Goal: Check status

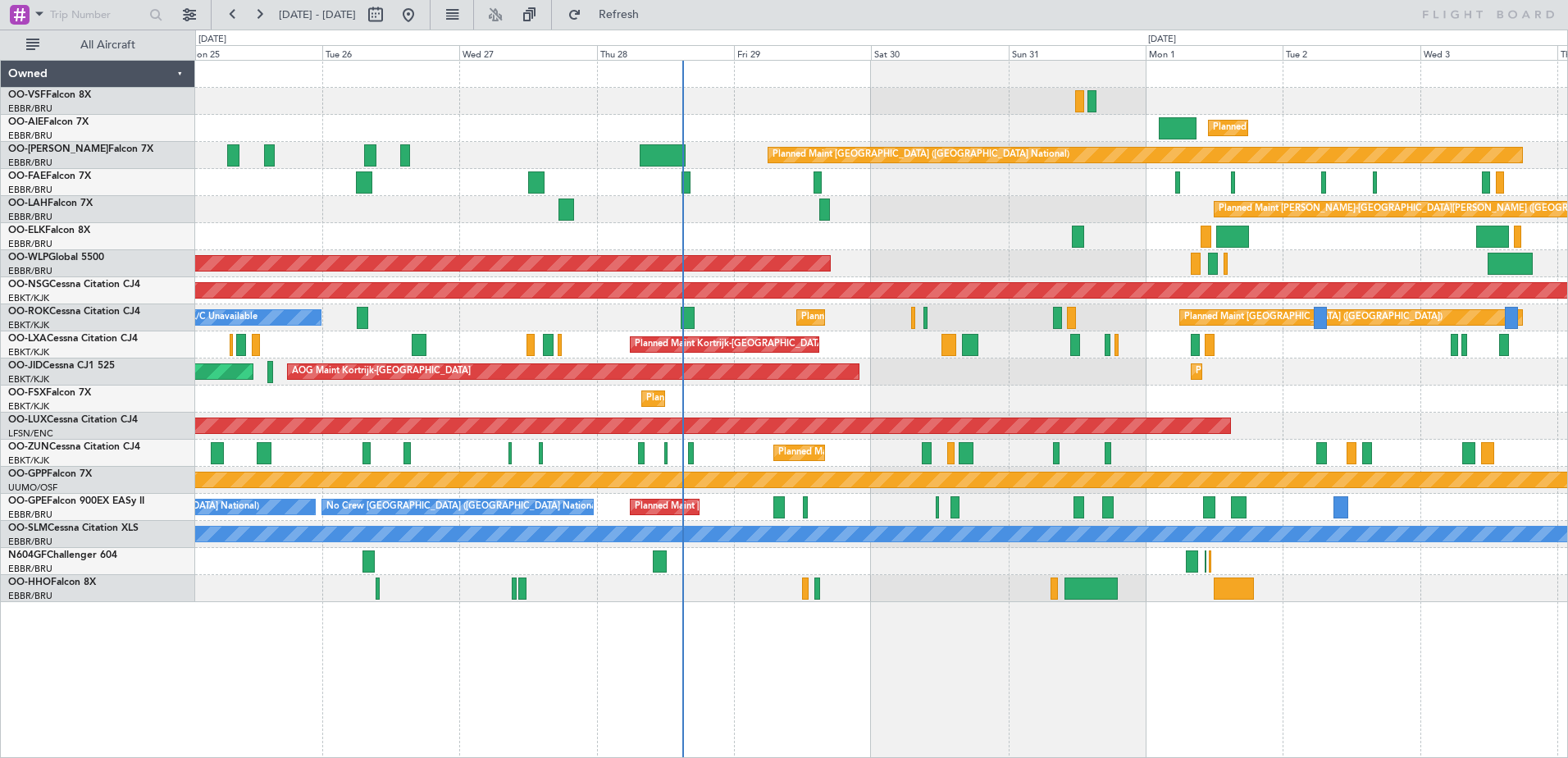
click at [899, 577] on div "Planned Maint London (Farnborough) Planned Maint Brussels (Brussels National) O…" at bounding box center [881, 331] width 1372 height 542
